Goal: Transaction & Acquisition: Book appointment/travel/reservation

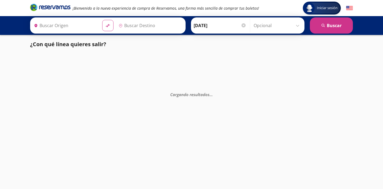
type input "[GEOGRAPHIC_DATA], [GEOGRAPHIC_DATA]"
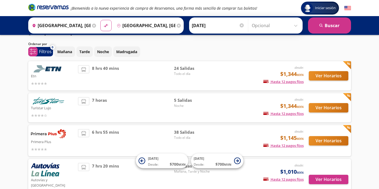
scroll to position [13, 0]
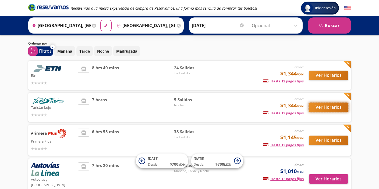
click at [328, 106] on button "Ver Horarios" at bounding box center [329, 107] width 40 height 9
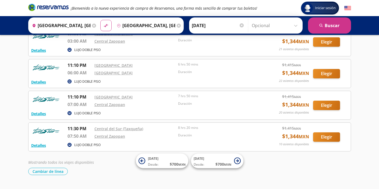
scroll to position [73, 0]
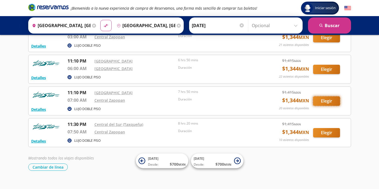
click at [322, 100] on button "Elegir" at bounding box center [326, 101] width 27 height 9
